Goal: Use online tool/utility: Utilize a website feature to perform a specific function

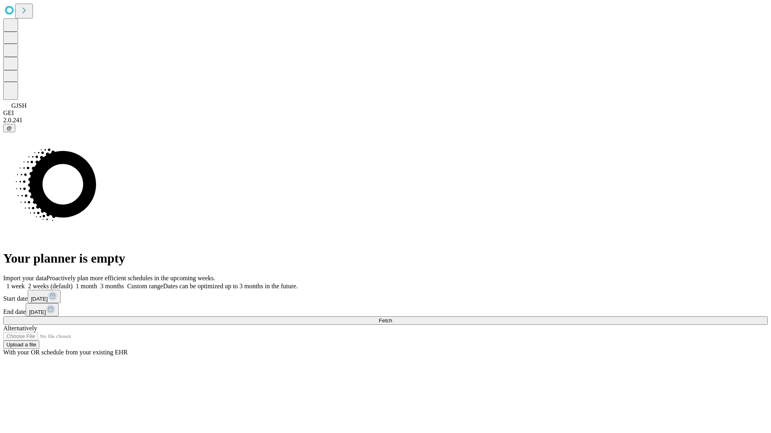
click at [25, 283] on label "1 week" at bounding box center [14, 286] width 22 height 7
click at [392, 318] on span "Fetch" at bounding box center [384, 321] width 13 height 6
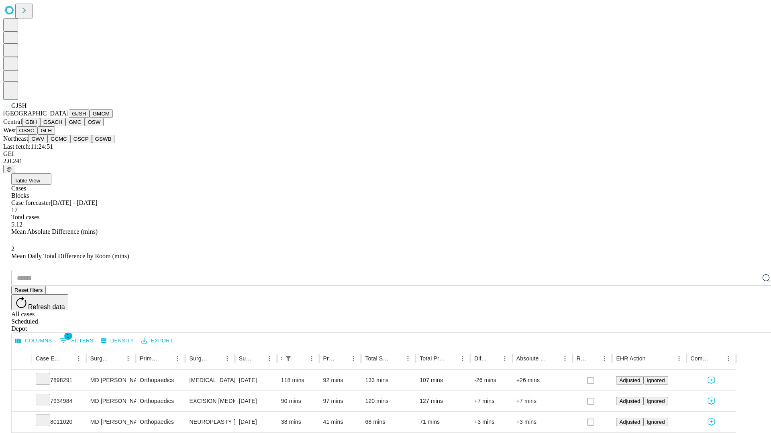
click at [90, 118] on button "GMCM" at bounding box center [101, 114] width 23 height 8
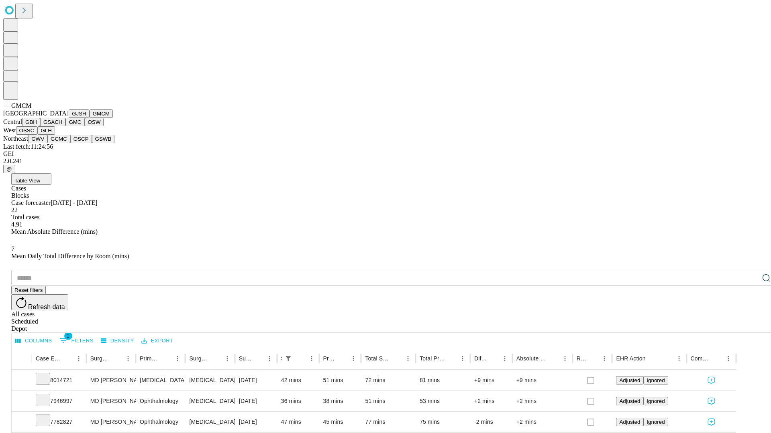
click at [40, 126] on button "GBH" at bounding box center [31, 122] width 18 height 8
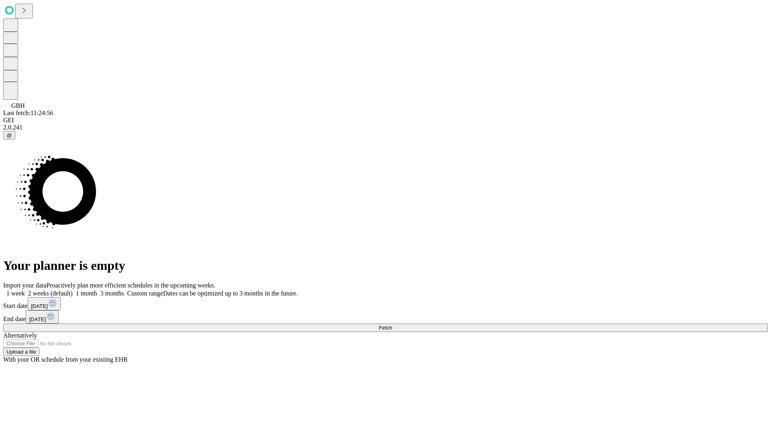
click at [25, 290] on label "1 week" at bounding box center [14, 293] width 22 height 7
click at [392, 325] on span "Fetch" at bounding box center [384, 328] width 13 height 6
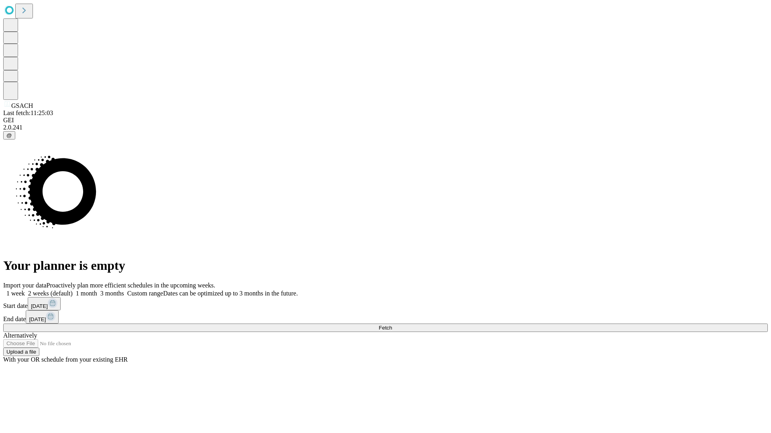
click at [25, 290] on label "1 week" at bounding box center [14, 293] width 22 height 7
click at [392, 325] on span "Fetch" at bounding box center [384, 328] width 13 height 6
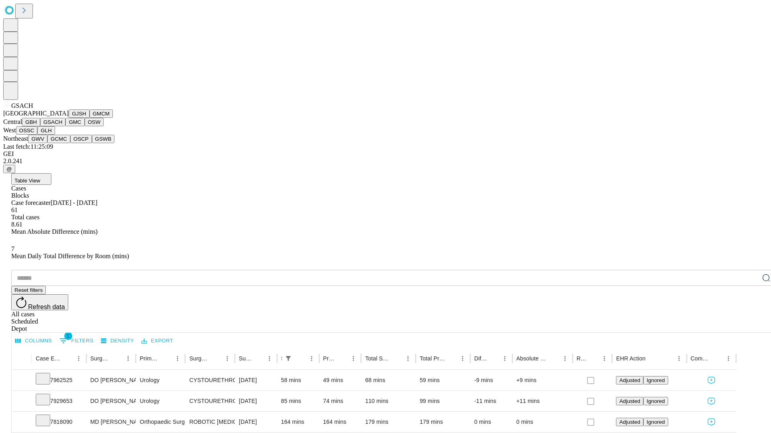
click at [65, 126] on button "GMC" at bounding box center [74, 122] width 19 height 8
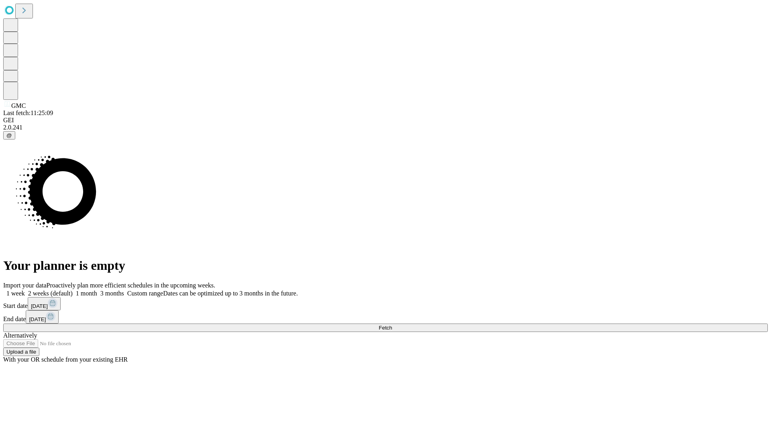
click at [25, 290] on label "1 week" at bounding box center [14, 293] width 22 height 7
click at [392, 325] on span "Fetch" at bounding box center [384, 328] width 13 height 6
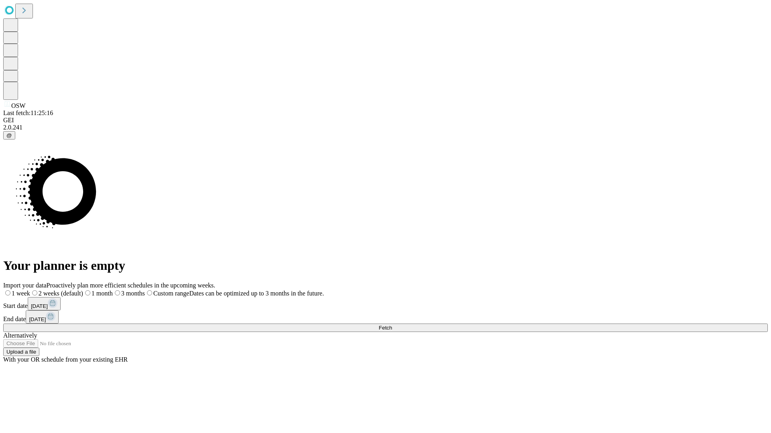
click at [30, 290] on label "1 week" at bounding box center [16, 293] width 27 height 7
click at [392, 325] on span "Fetch" at bounding box center [384, 328] width 13 height 6
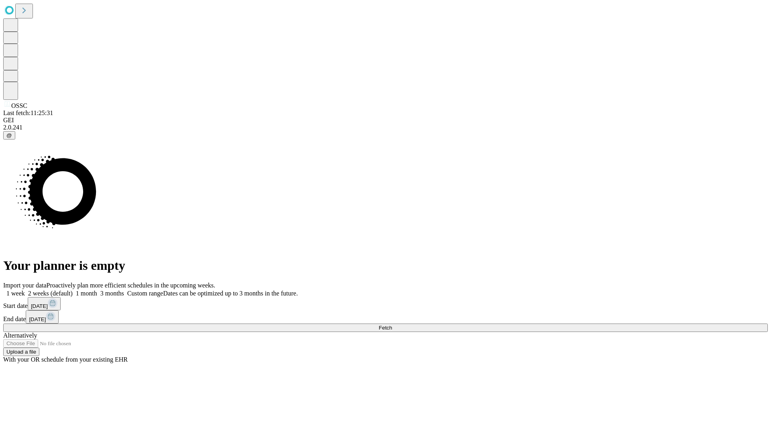
click at [25, 290] on label "1 week" at bounding box center [14, 293] width 22 height 7
click at [392, 325] on span "Fetch" at bounding box center [384, 328] width 13 height 6
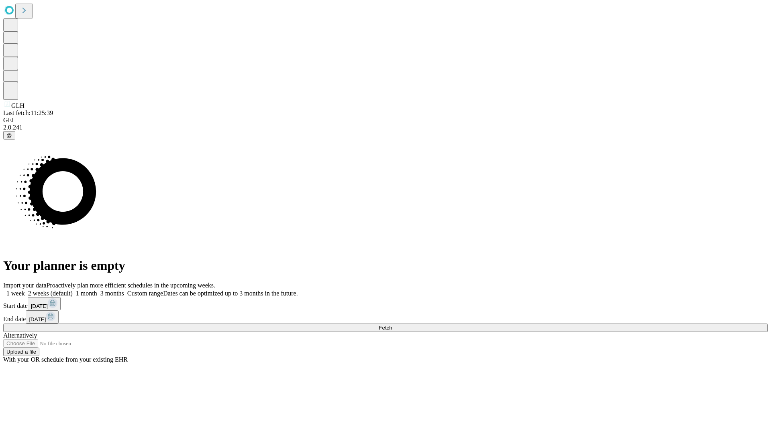
click at [25, 290] on label "1 week" at bounding box center [14, 293] width 22 height 7
click at [392, 325] on span "Fetch" at bounding box center [384, 328] width 13 height 6
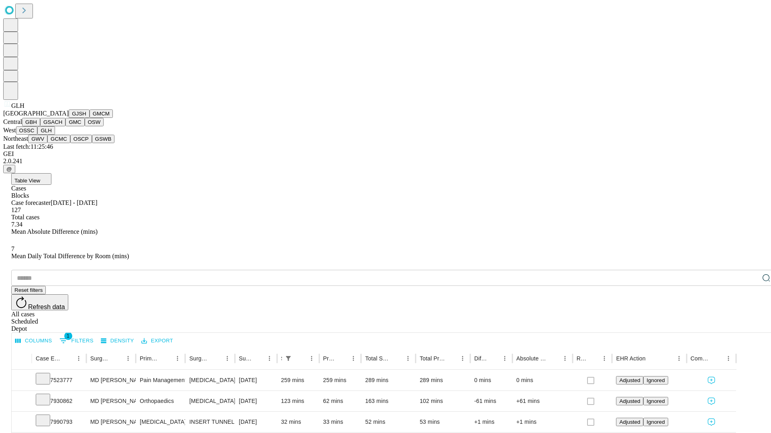
click at [47, 143] on button "GWV" at bounding box center [37, 139] width 19 height 8
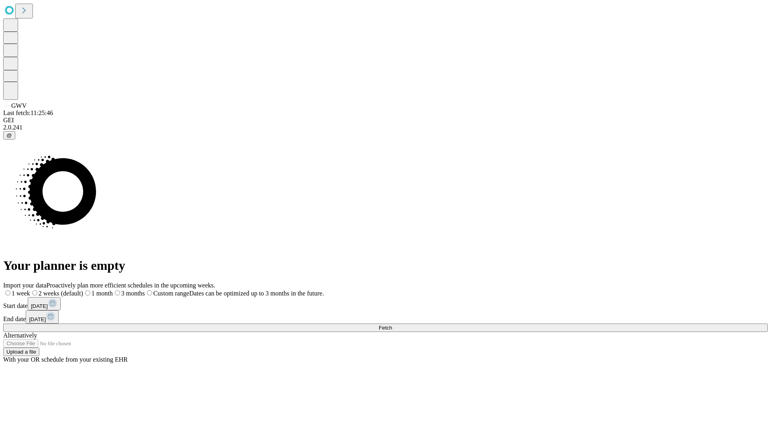
click at [30, 290] on label "1 week" at bounding box center [16, 293] width 27 height 7
click at [392, 325] on span "Fetch" at bounding box center [384, 328] width 13 height 6
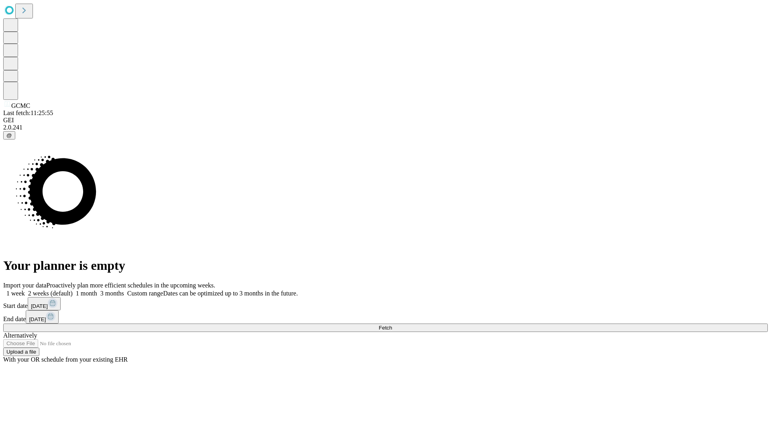
click at [25, 290] on label "1 week" at bounding box center [14, 293] width 22 height 7
click at [392, 325] on span "Fetch" at bounding box center [384, 328] width 13 height 6
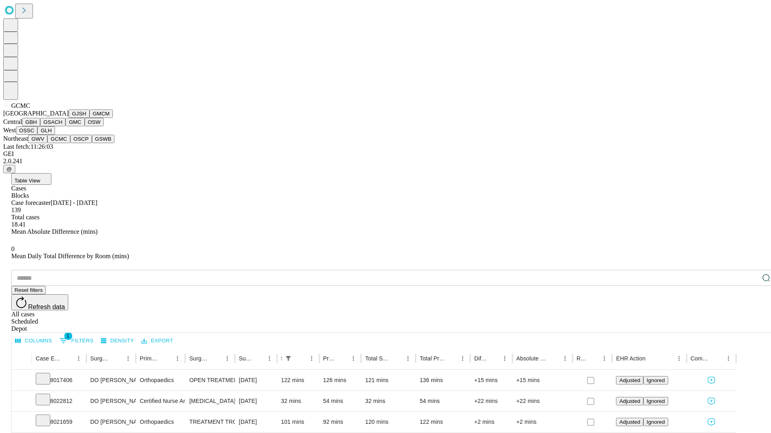
click at [70, 143] on button "OSCP" at bounding box center [81, 139] width 22 height 8
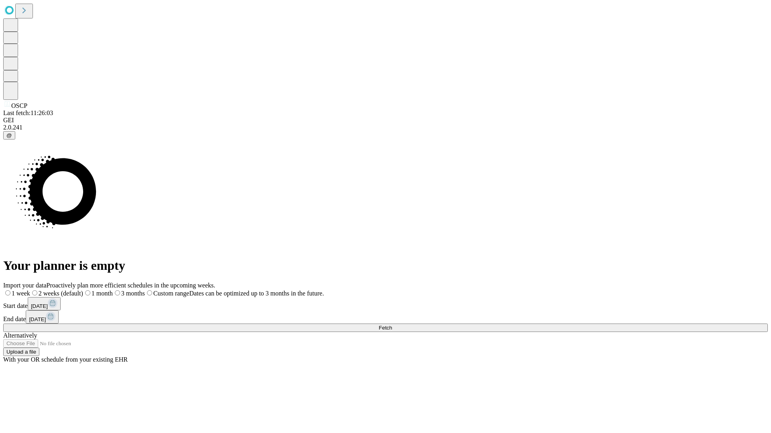
click at [392, 325] on span "Fetch" at bounding box center [384, 328] width 13 height 6
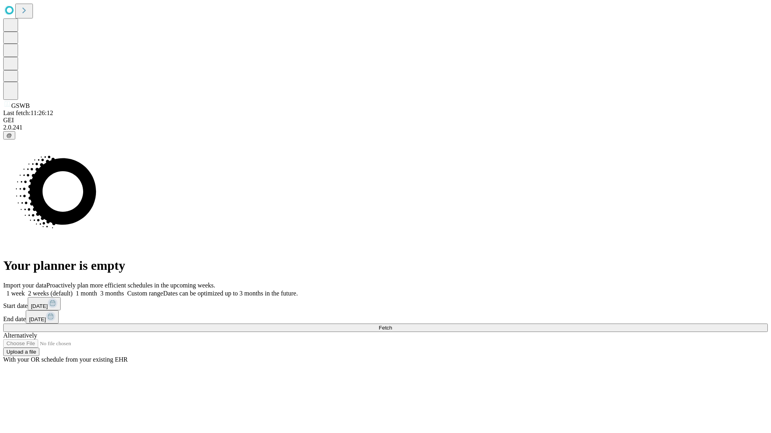
click at [25, 290] on label "1 week" at bounding box center [14, 293] width 22 height 7
click at [392, 325] on span "Fetch" at bounding box center [384, 328] width 13 height 6
